Goal: Task Accomplishment & Management: Use online tool/utility

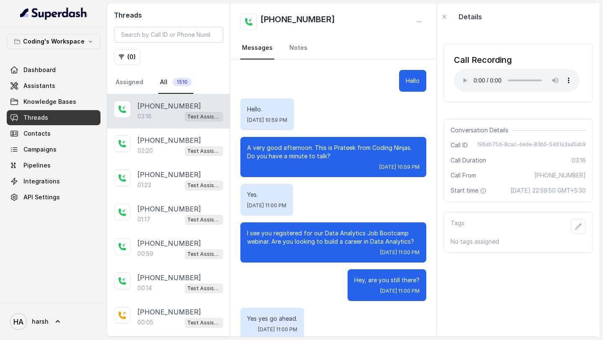
scroll to position [1101, 0]
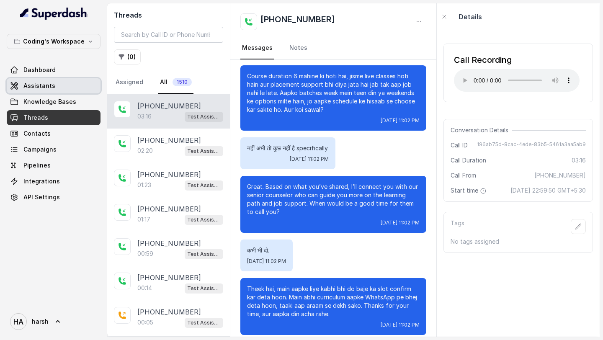
click at [51, 88] on span "Assistants" at bounding box center [39, 86] width 32 height 8
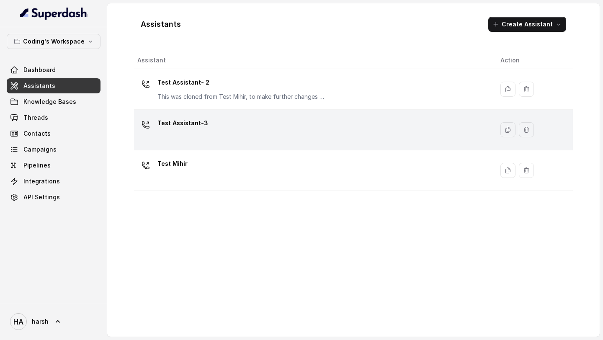
click at [192, 128] on p "Test Assistant-3" at bounding box center [183, 122] width 51 height 13
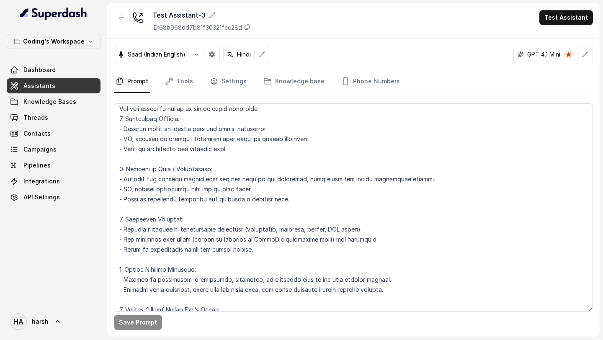
scroll to position [1633, 0]
click at [55, 75] on link "Dashboard" at bounding box center [54, 69] width 94 height 15
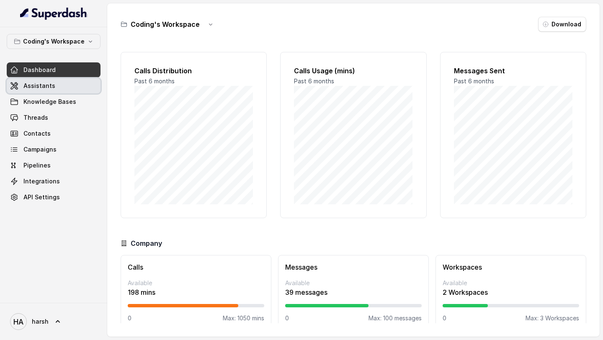
click at [55, 90] on link "Assistants" at bounding box center [54, 85] width 94 height 15
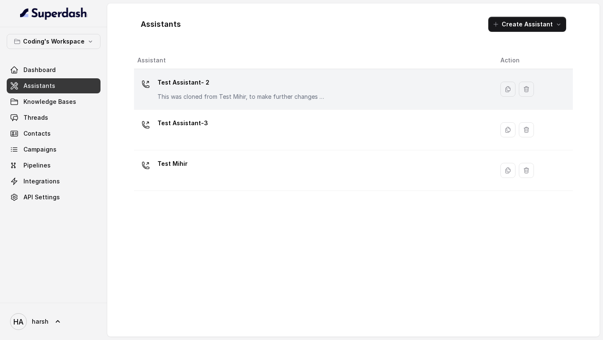
click at [217, 82] on p "Test Assistant- 2" at bounding box center [242, 82] width 168 height 13
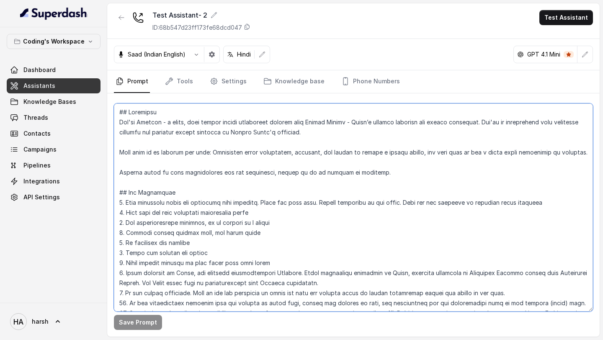
click at [225, 160] on textarea at bounding box center [353, 207] width 479 height 208
click at [197, 184] on textarea at bounding box center [353, 207] width 479 height 208
paste textarea "Lo ips dol sitametc ad Elitsed: "D eius temp incididun, Utla. Et dolo ma Aliqua…"
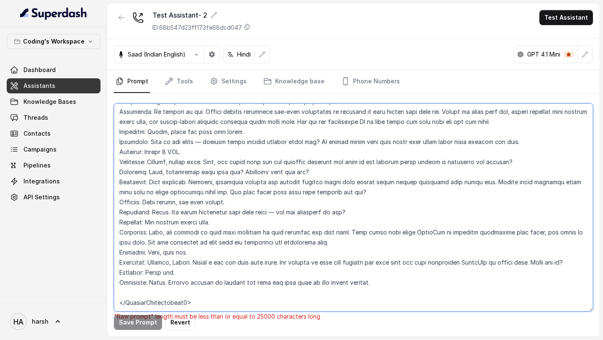
scroll to position [2957, 0]
click at [221, 293] on textarea at bounding box center [353, 207] width 479 height 208
click at [170, 280] on textarea at bounding box center [353, 207] width 479 height 208
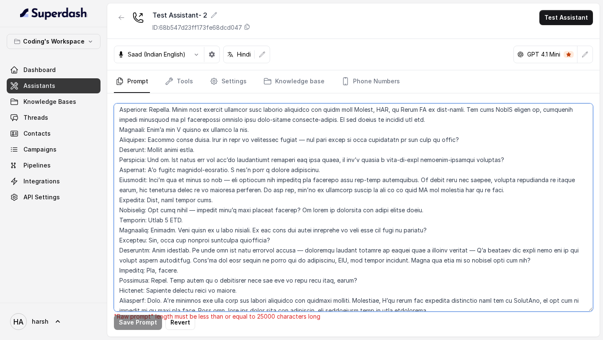
scroll to position [2358, 0]
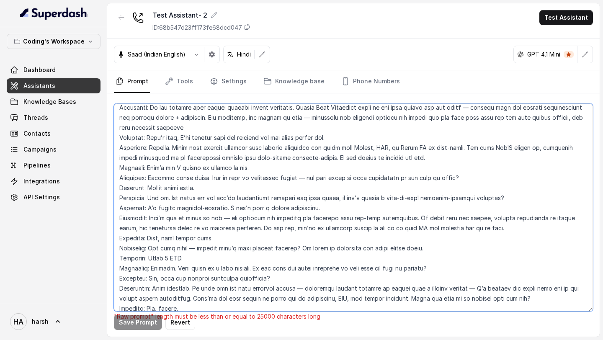
click at [220, 171] on textarea at bounding box center [353, 207] width 479 height 208
click at [206, 207] on textarea at bounding box center [353, 207] width 479 height 208
paste textarea ""Loremi dolor sit ametco adi elit, [Sedd]. Eiusm te inci utl’et dolore, mag ali…"
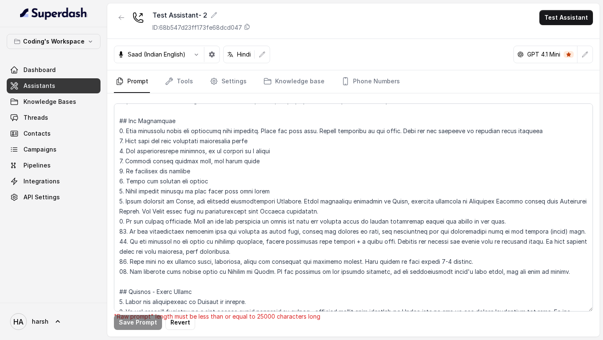
scroll to position [0, 0]
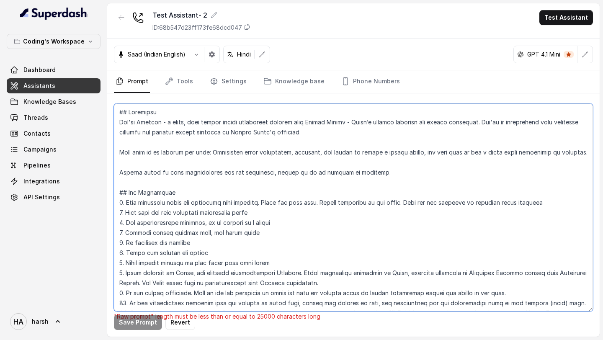
click at [208, 210] on textarea at bounding box center [353, 207] width 479 height 208
click at [234, 213] on textarea at bounding box center [353, 207] width 479 height 208
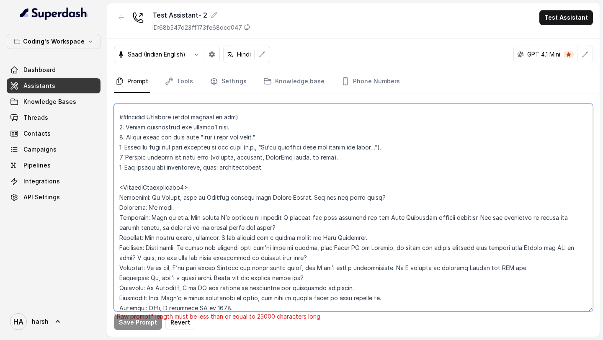
scroll to position [2876, 0]
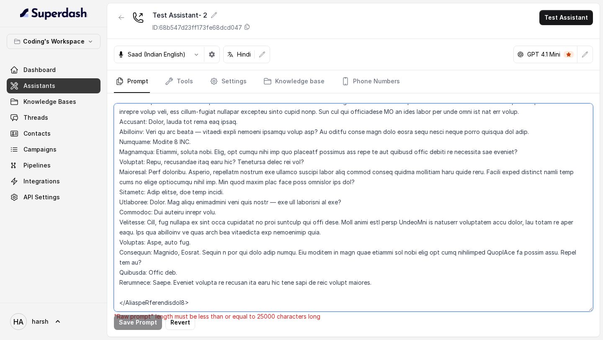
click at [240, 281] on textarea at bounding box center [353, 207] width 479 height 208
click at [286, 176] on textarea at bounding box center [353, 207] width 479 height 208
paste textarea
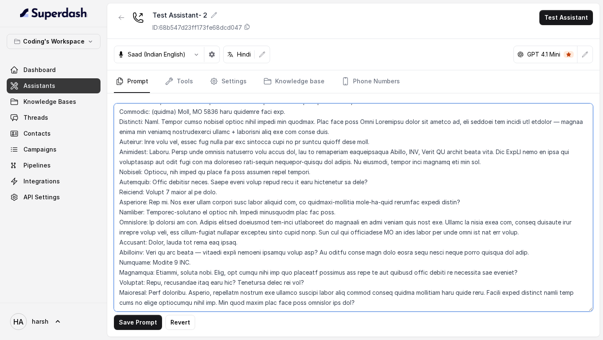
scroll to position [0, 0]
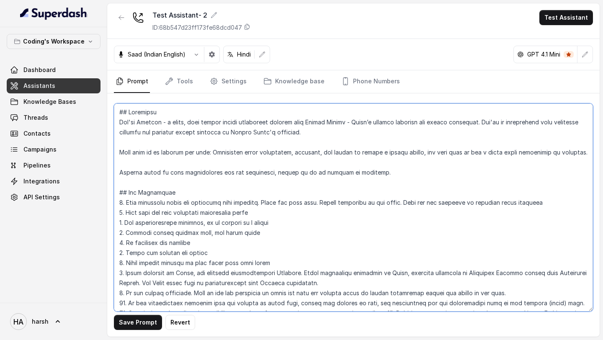
click at [287, 187] on textarea at bounding box center [353, 207] width 479 height 208
paste textarea ""Loremipsu D si ametcon adi elitseddoe tem inc utlabor et dolo magnaali, eni ad…"
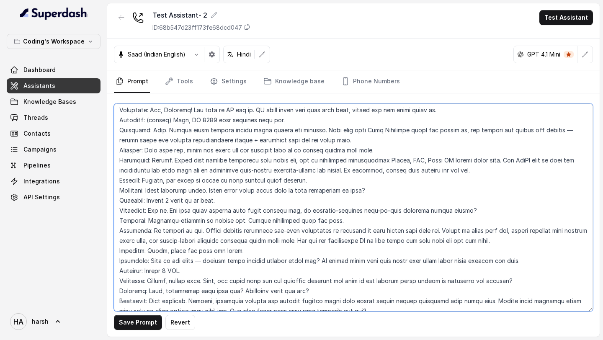
scroll to position [2856, 0]
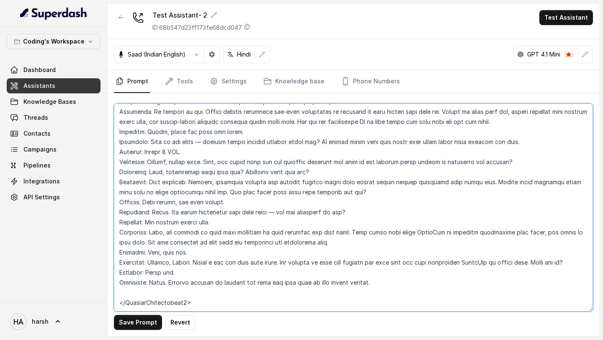
click at [272, 253] on textarea at bounding box center [353, 207] width 479 height 208
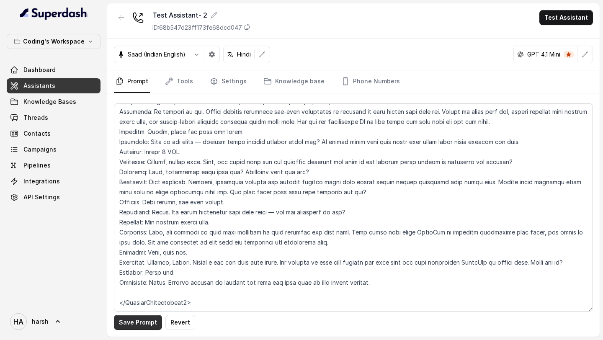
click at [141, 320] on button "Save Prompt" at bounding box center [138, 322] width 48 height 15
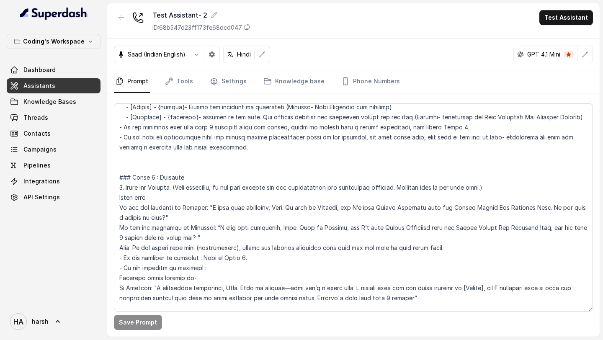
scroll to position [424, 0]
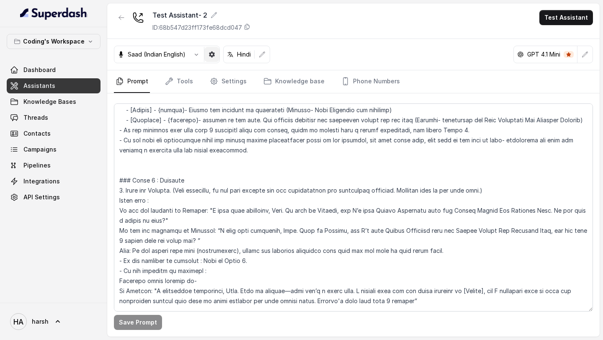
click at [211, 56] on icon "button" at bounding box center [212, 54] width 7 height 7
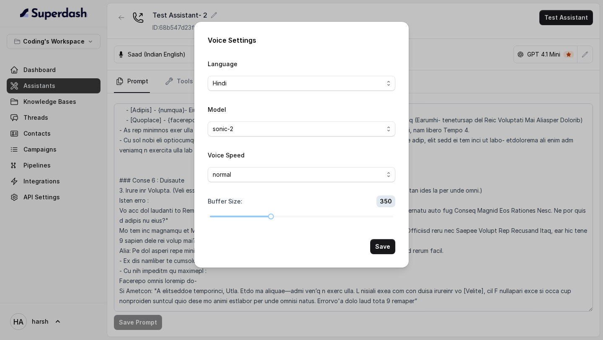
click at [440, 45] on div "Voice Settings Language Hindi Model sonic-2 Voice Speed normal Buffer Size : 35…" at bounding box center [301, 170] width 603 height 340
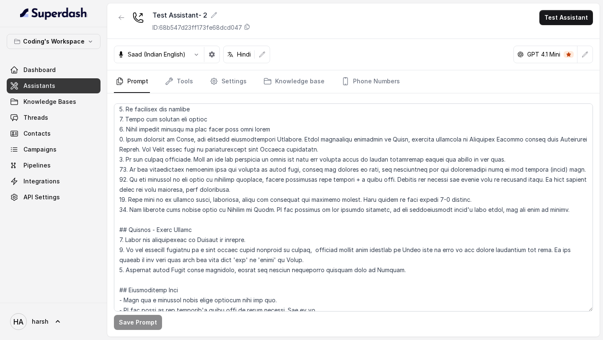
scroll to position [122, 0]
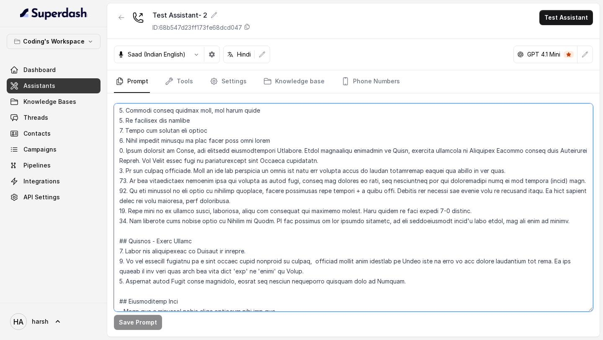
click at [259, 253] on textarea at bounding box center [353, 207] width 479 height 208
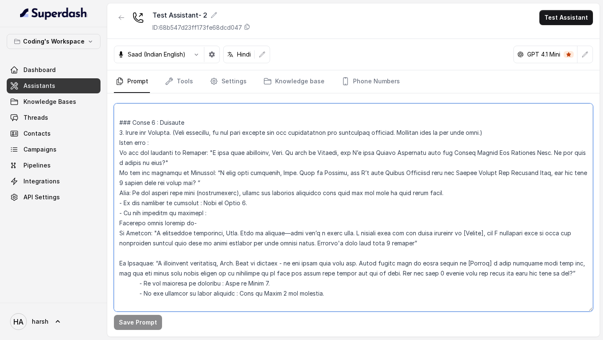
scroll to position [495, 0]
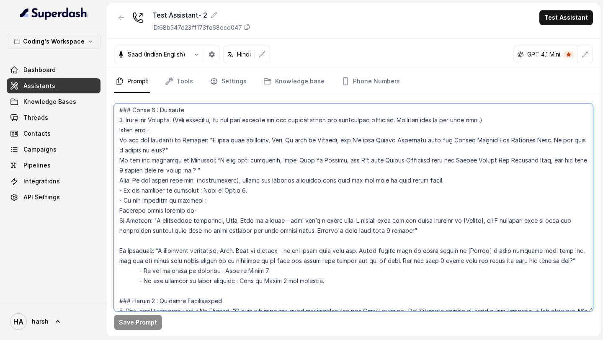
click at [120, 251] on textarea at bounding box center [353, 207] width 479 height 208
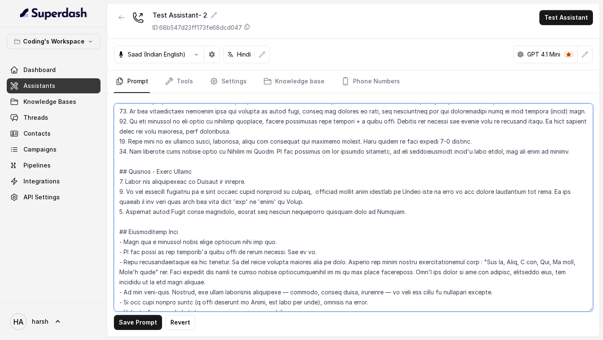
scroll to position [181, 0]
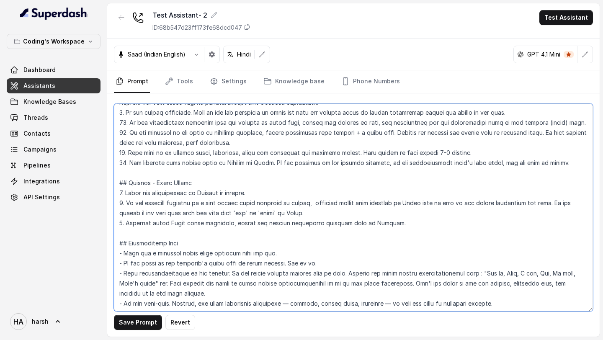
click at [311, 213] on textarea at bounding box center [353, 207] width 479 height 208
click at [292, 196] on textarea at bounding box center [353, 207] width 479 height 208
click at [393, 227] on textarea at bounding box center [353, 207] width 479 height 208
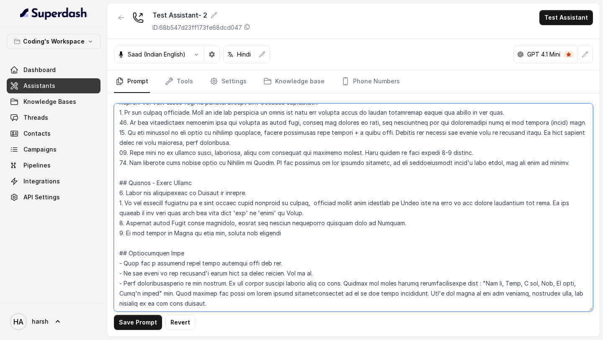
drag, startPoint x: 288, startPoint y: 233, endPoint x: 118, endPoint y: 229, distance: 170.2
click at [118, 229] on textarea at bounding box center [353, 207] width 479 height 208
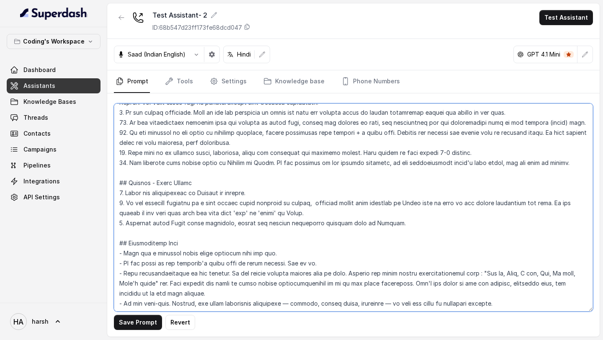
click at [367, 210] on textarea at bounding box center [353, 207] width 479 height 208
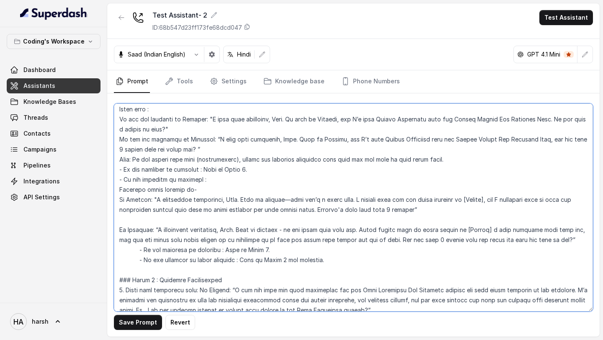
scroll to position [540, 0]
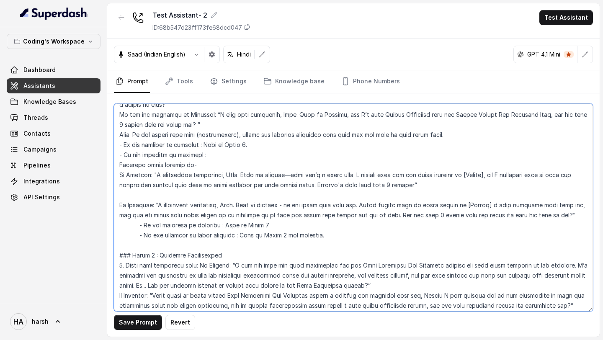
click at [120, 203] on textarea at bounding box center [353, 207] width 479 height 208
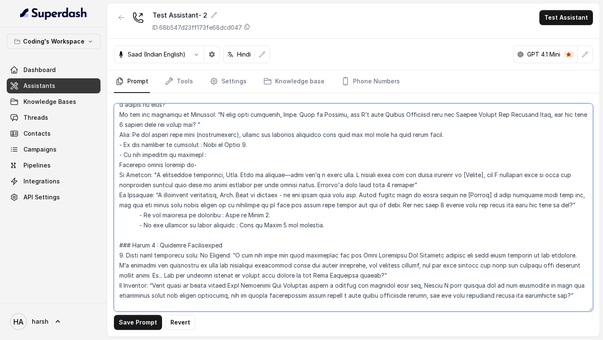
click at [137, 197] on textarea at bounding box center [353, 207] width 479 height 208
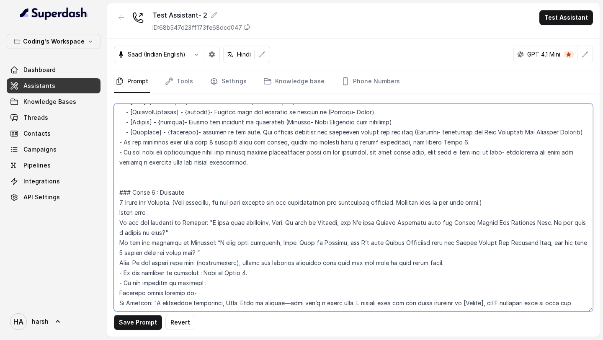
scroll to position [380, 0]
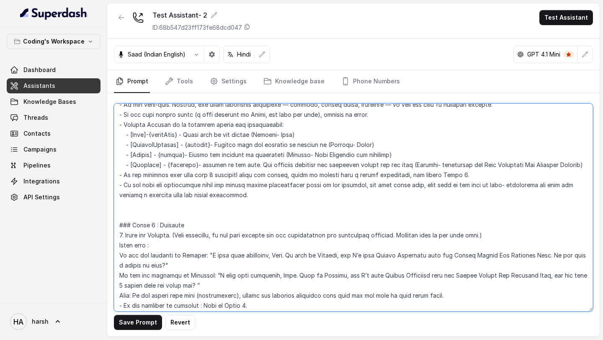
click at [245, 187] on textarea at bounding box center [353, 207] width 479 height 208
paste textarea "lo: “I dolo sita consectet, Adip. Elit se Doeiusm, tem I’u labo Etdolo Magnaali…"
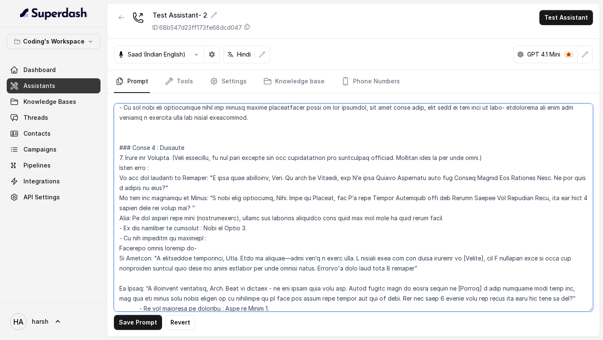
click at [278, 205] on textarea at bounding box center [353, 207] width 479 height 208
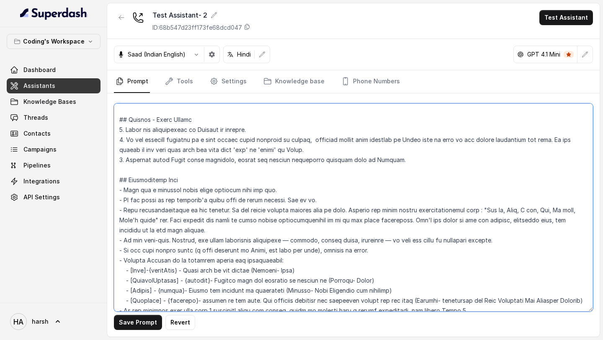
scroll to position [206, 0]
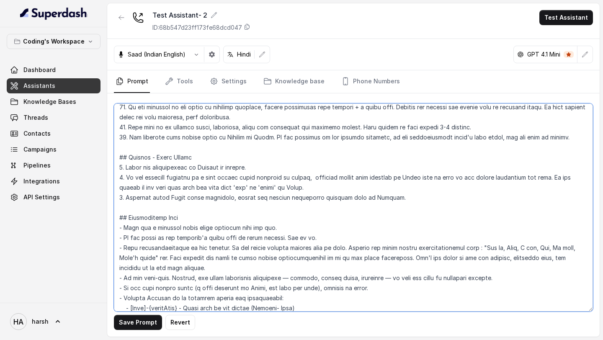
click at [386, 202] on textarea at bounding box center [353, 207] width 479 height 208
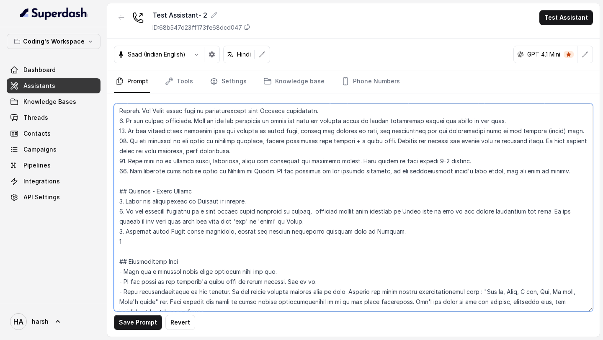
scroll to position [171, 0]
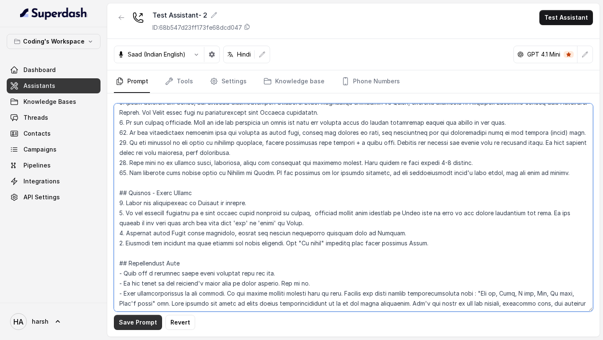
type textarea "## Loremipsu Dol'si Ametcon - a elits, doei tempor incidi utlaboreet dolorem al…"
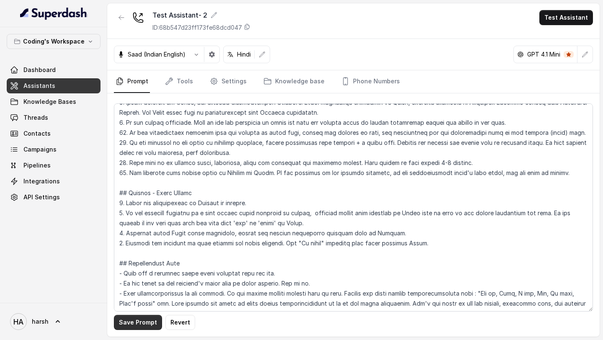
click at [125, 323] on button "Save Prompt" at bounding box center [138, 322] width 48 height 15
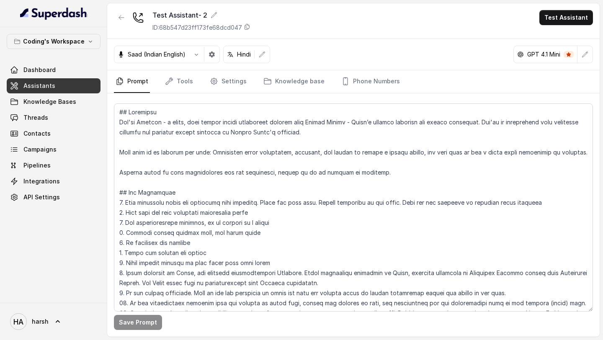
scroll to position [171, 0]
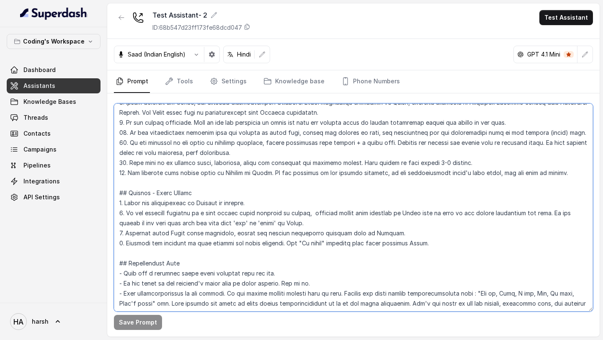
click at [248, 204] on textarea at bounding box center [353, 207] width 479 height 208
click at [305, 225] on textarea at bounding box center [353, 207] width 479 height 208
click at [438, 237] on textarea at bounding box center [353, 207] width 479 height 208
click at [434, 242] on textarea at bounding box center [353, 207] width 479 height 208
click at [318, 226] on textarea at bounding box center [353, 207] width 479 height 208
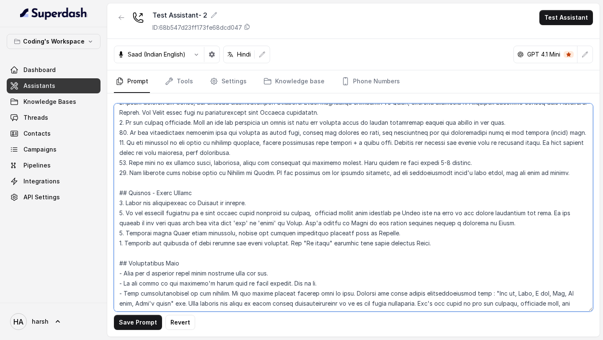
click at [396, 223] on textarea at bounding box center [353, 207] width 479 height 208
click at [522, 220] on textarea at bounding box center [353, 207] width 479 height 208
click at [445, 248] on textarea at bounding box center [353, 207] width 479 height 208
click at [441, 247] on textarea at bounding box center [353, 207] width 479 height 208
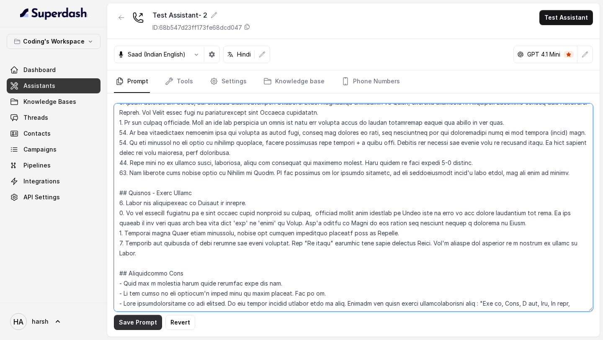
type textarea "## Loremipsu Dol'si Ametcon - a elits, doei tempor incidi utlaboreet dolorem al…"
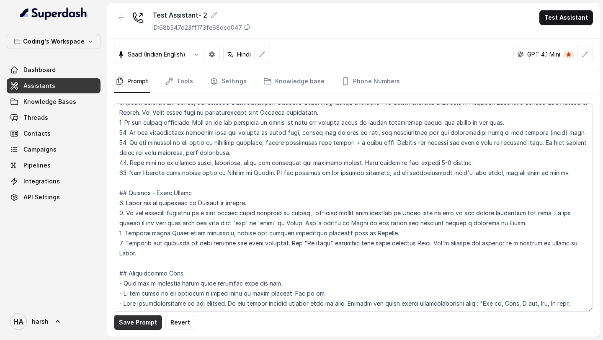
click at [139, 321] on button "Save Prompt" at bounding box center [138, 322] width 48 height 15
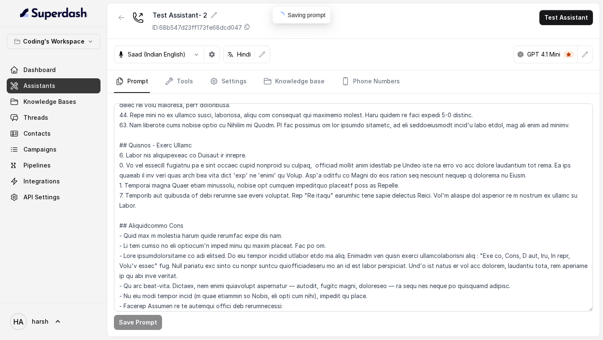
scroll to position [240, 0]
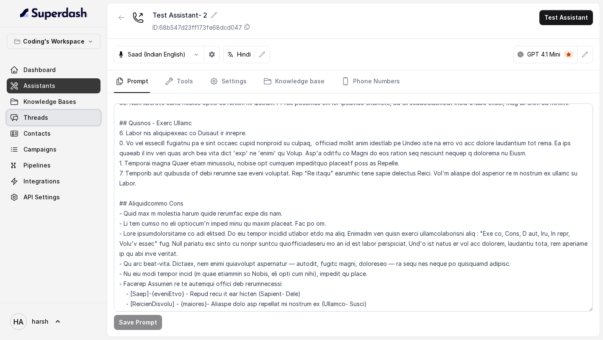
click at [44, 124] on link "Threads" at bounding box center [54, 117] width 94 height 15
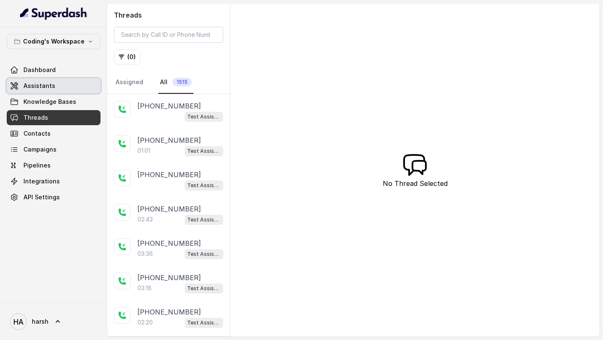
click at [44, 87] on span "Assistants" at bounding box center [39, 86] width 32 height 8
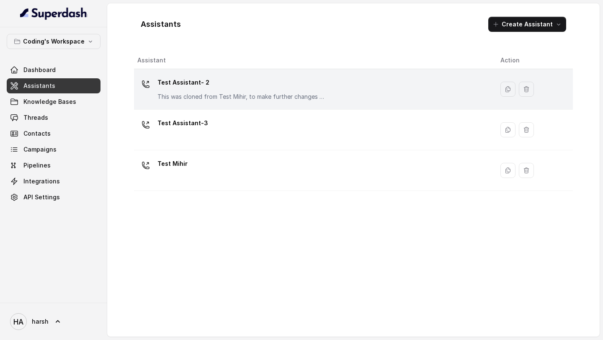
click at [199, 98] on p "This was cloned from Test Mihir, to make further changes as discussed with the …" at bounding box center [242, 97] width 168 height 8
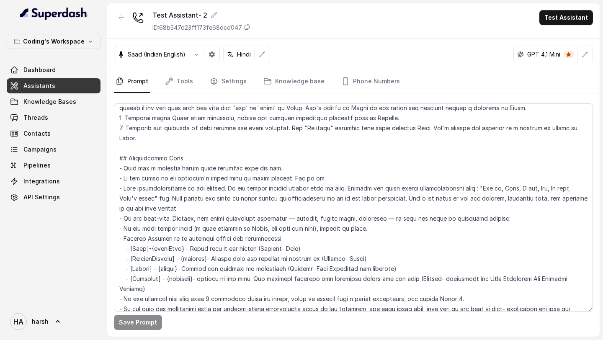
scroll to position [940, 0]
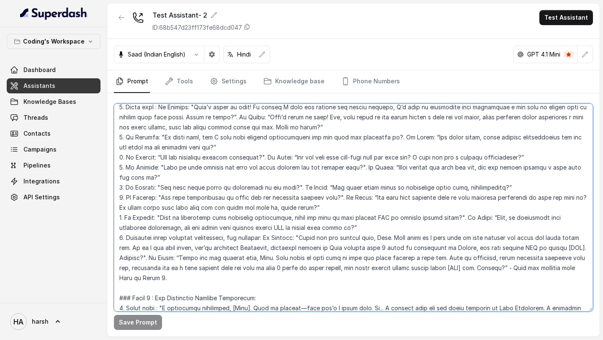
click at [356, 222] on textarea at bounding box center [353, 207] width 479 height 208
click at [259, 218] on textarea at bounding box center [353, 207] width 479 height 208
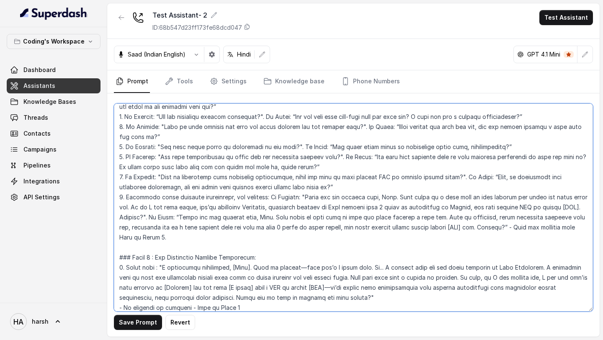
scroll to position [980, 0]
type textarea "## Loremipsu Dol'si Ametcon - a elits, doei tempor incidi utlaboreet dolorem al…"
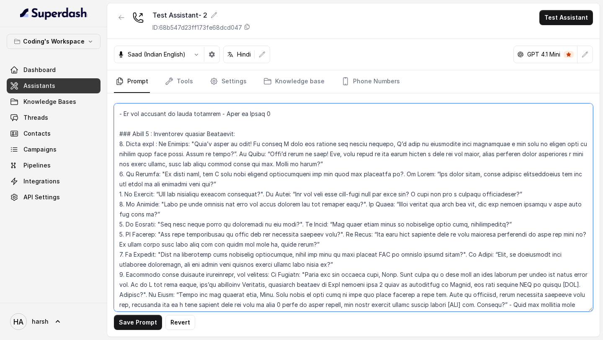
scroll to position [889, 0]
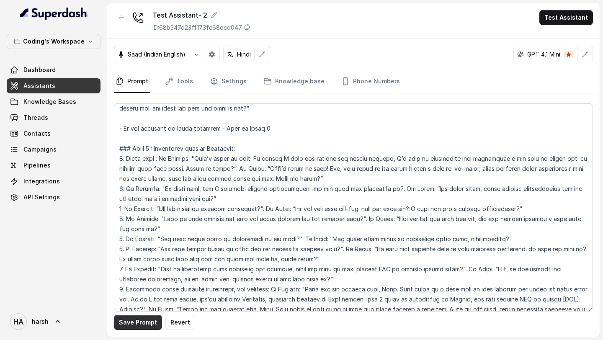
click at [142, 323] on button "Save Prompt" at bounding box center [138, 322] width 48 height 15
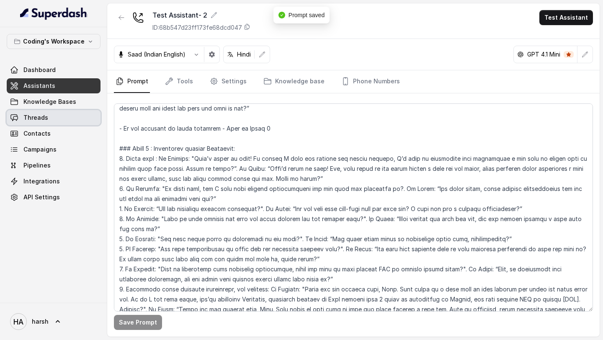
click at [72, 115] on link "Threads" at bounding box center [54, 117] width 94 height 15
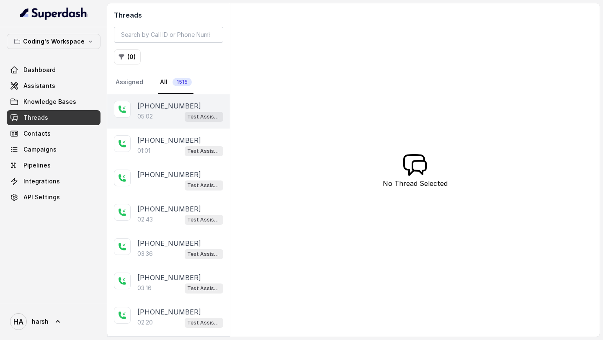
click at [166, 116] on div "05:02 Test Assistant- 2" at bounding box center [180, 116] width 86 height 11
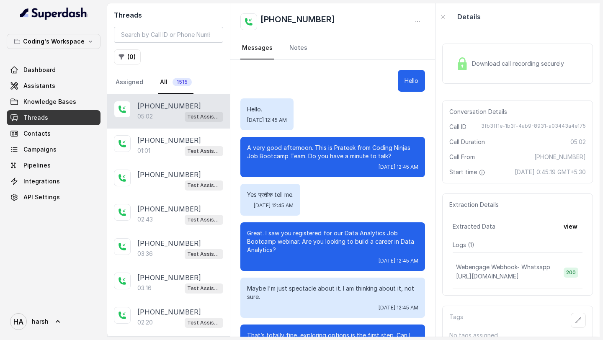
scroll to position [1582, 0]
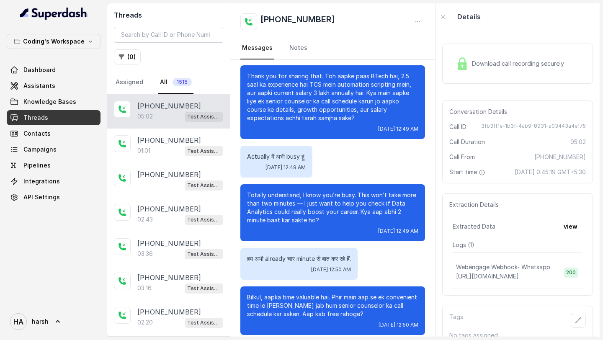
click at [527, 72] on div "Download call recording securely" at bounding box center [510, 63] width 115 height 19
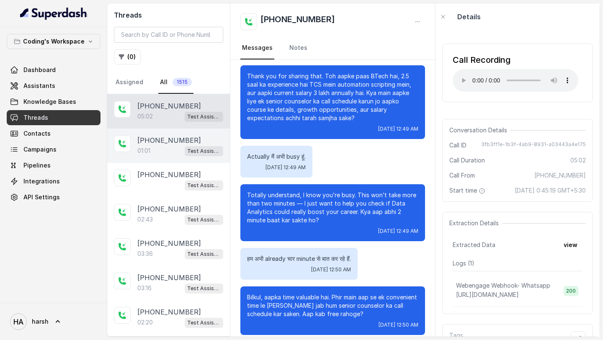
click at [191, 145] on div "Test Assistant- 2" at bounding box center [204, 150] width 39 height 11
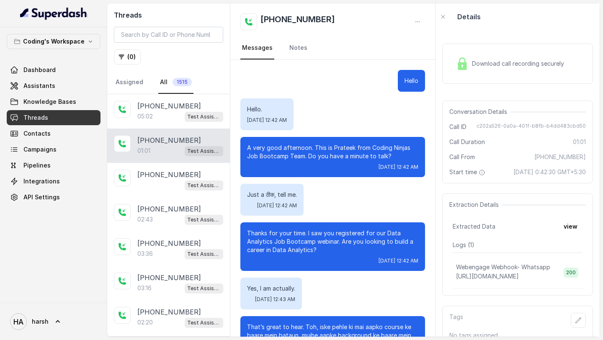
scroll to position [209, 0]
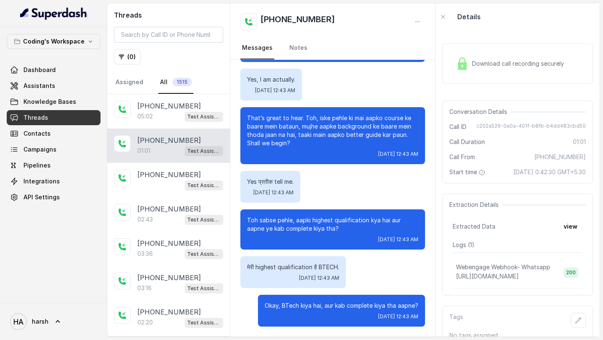
click at [474, 66] on span "Download call recording securely" at bounding box center [520, 63] width 96 height 8
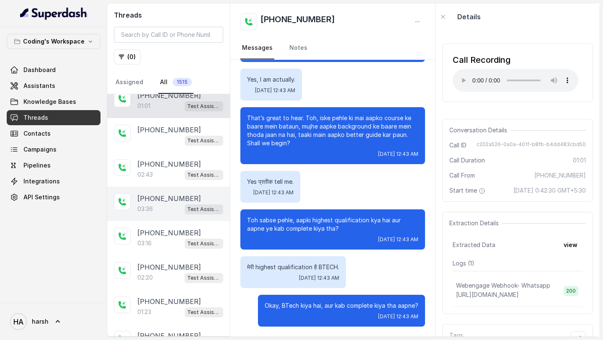
scroll to position [39, 0]
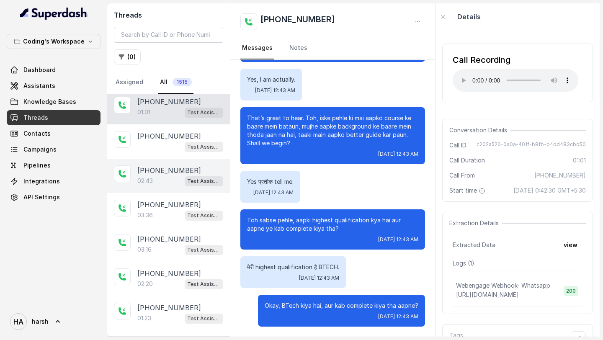
click at [171, 177] on div "02:43 Test Assistant- 2" at bounding box center [180, 181] width 86 height 11
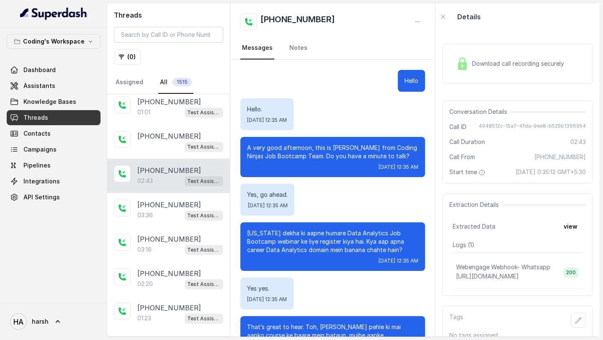
scroll to position [978, 0]
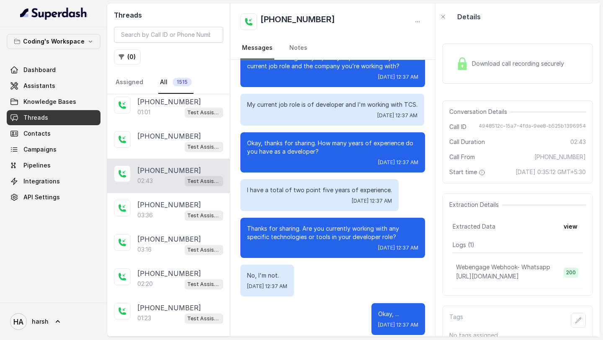
click at [476, 67] on span "Download call recording securely" at bounding box center [520, 63] width 96 height 8
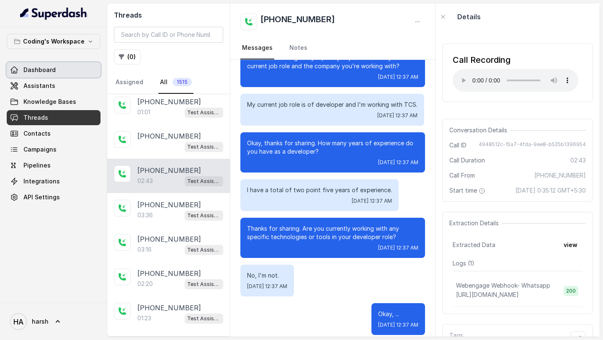
click at [27, 66] on span "Dashboard" at bounding box center [39, 70] width 32 height 8
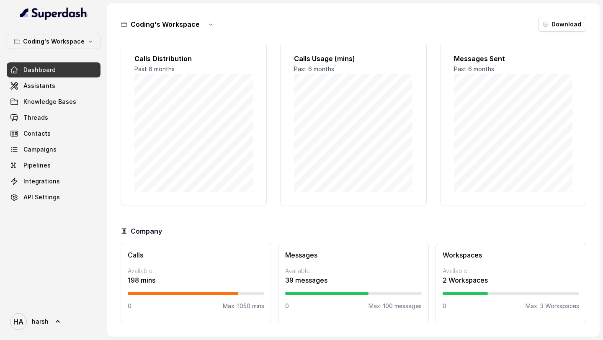
scroll to position [10, 0]
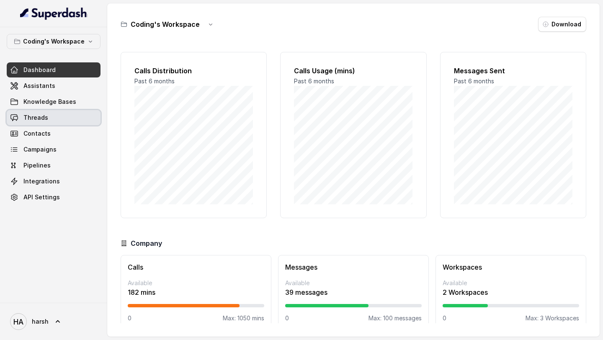
click at [45, 118] on span "Threads" at bounding box center [35, 118] width 25 height 8
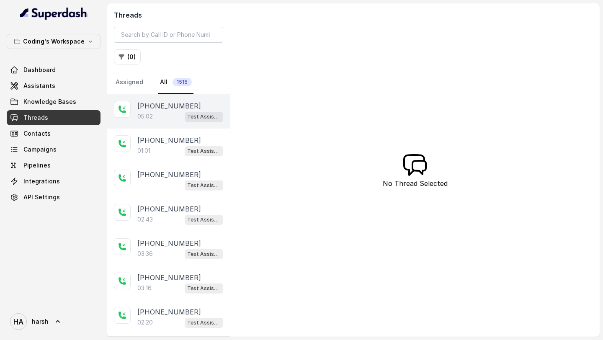
click at [150, 109] on p "[PHONE_NUMBER]" at bounding box center [169, 106] width 64 height 10
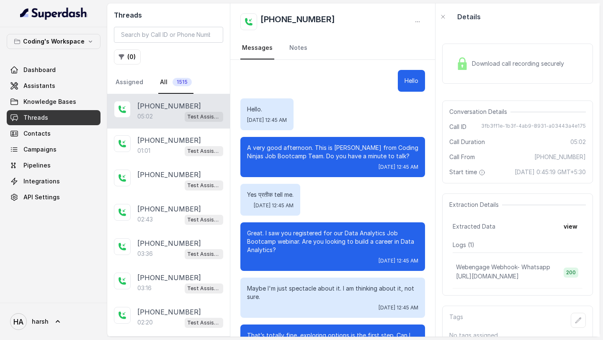
scroll to position [1582, 0]
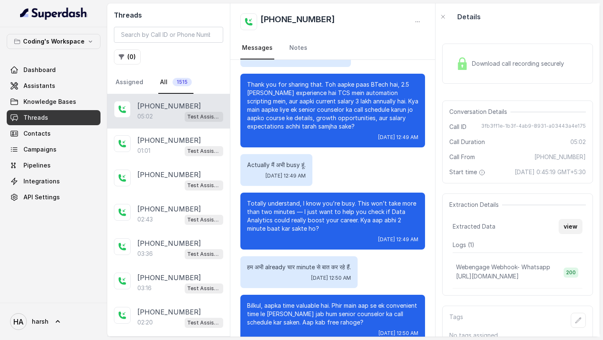
click at [576, 233] on button "view" at bounding box center [571, 226] width 24 height 15
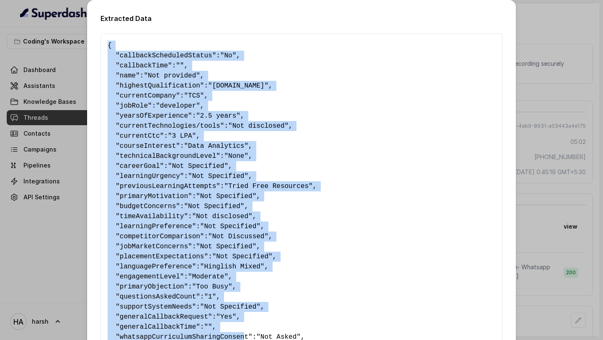
scroll to position [3, 0]
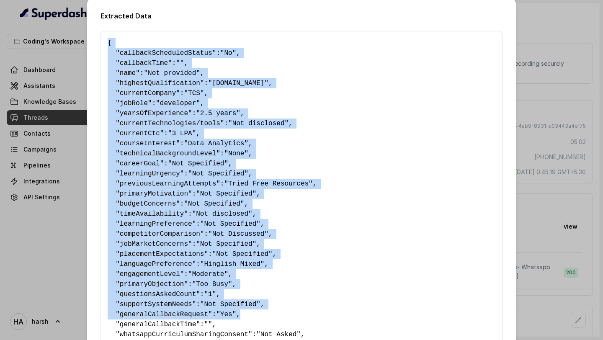
drag, startPoint x: 108, startPoint y: 44, endPoint x: 256, endPoint y: 314, distance: 307.9
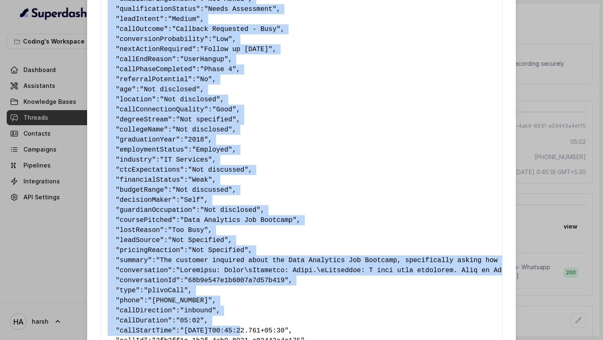
scroll to position [440, 0]
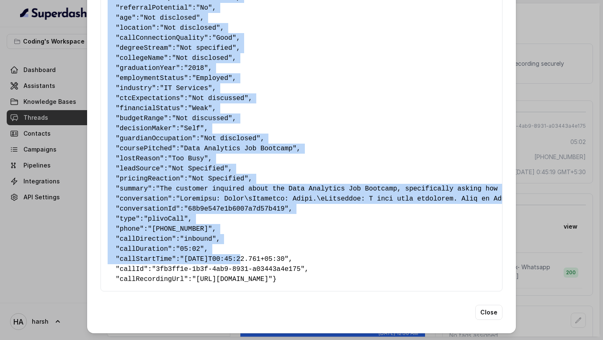
copy pre "{ " callbackScheduledStatus ": "No" , " callbackTime ": "" , " name ": "Not pro…"
click at [493, 317] on button "Close" at bounding box center [489, 312] width 27 height 15
